Goal: Check status

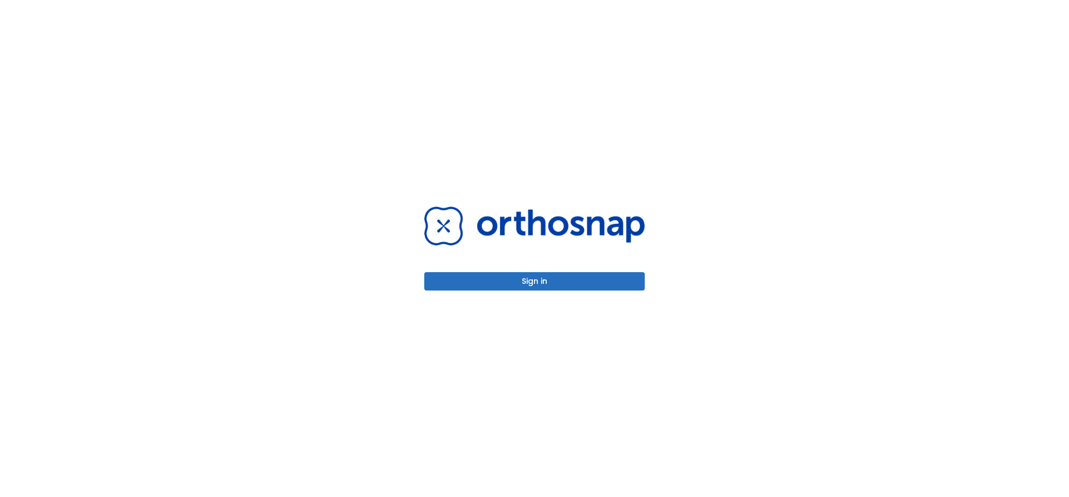
click at [548, 282] on button "Sign in" at bounding box center [534, 281] width 220 height 18
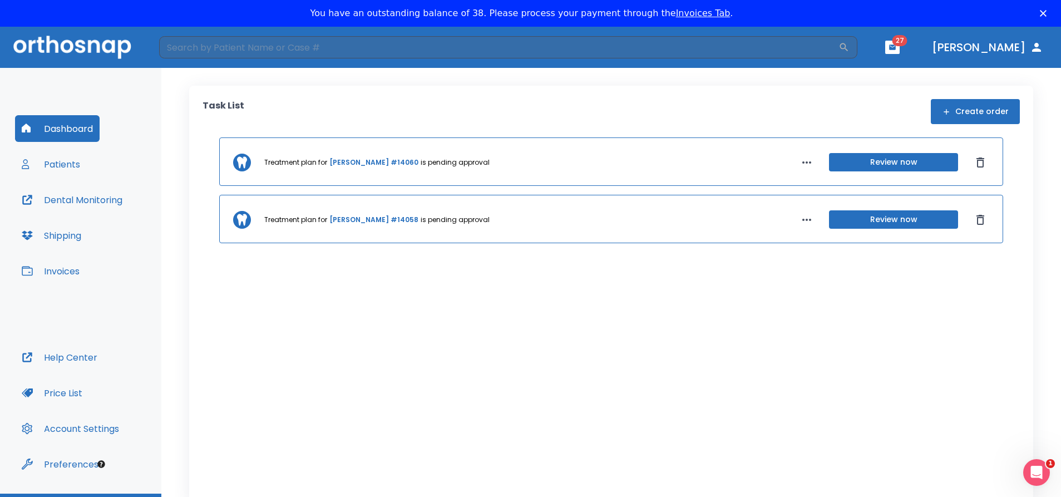
click at [902, 221] on button "Review now" at bounding box center [893, 219] width 129 height 18
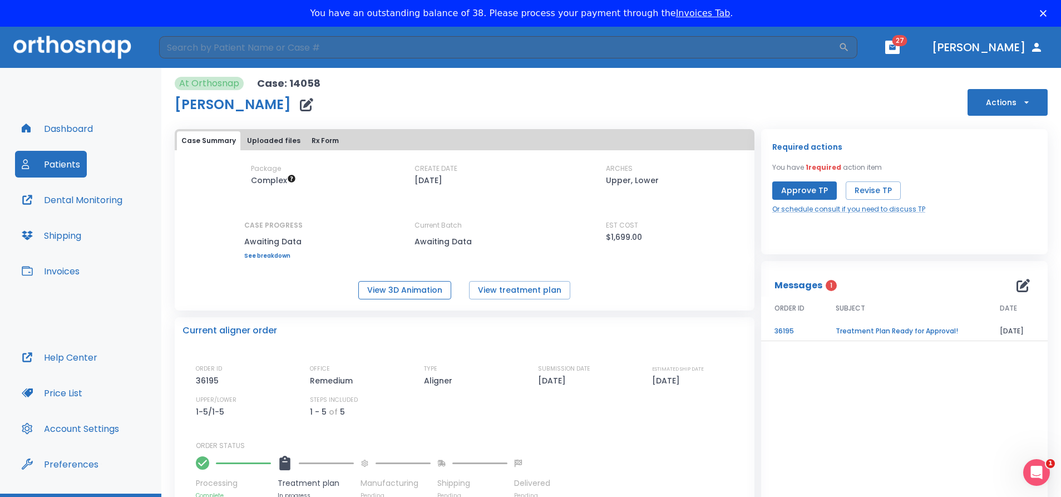
click at [429, 292] on button "View 3D Animation" at bounding box center [404, 290] width 93 height 18
